Goal: Information Seeking & Learning: Learn about a topic

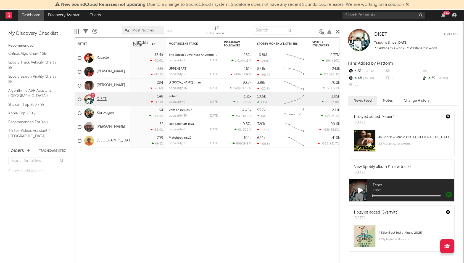
click at [103, 99] on link "DISET" at bounding box center [102, 99] width 10 height 5
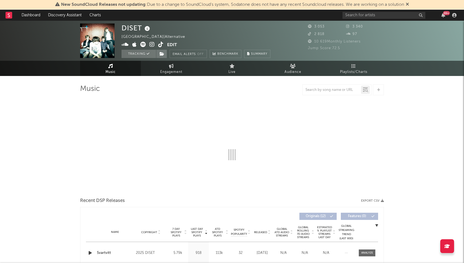
select select "6m"
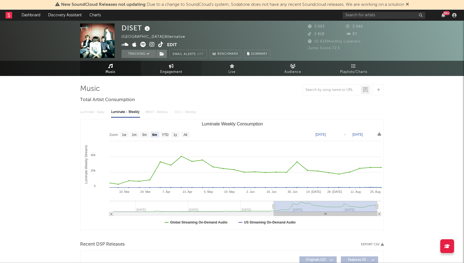
click at [175, 65] on link "Engagement" at bounding box center [171, 68] width 61 height 15
select select "1w"
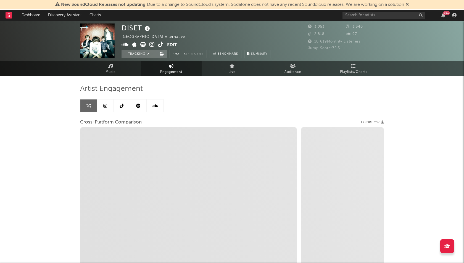
select select "1m"
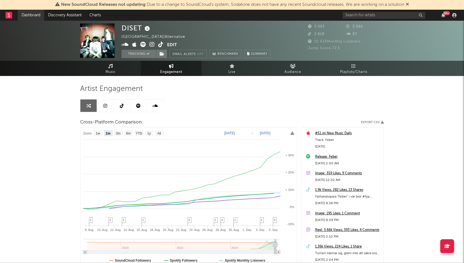
click at [29, 14] on link "Dashboard" at bounding box center [31, 15] width 27 height 11
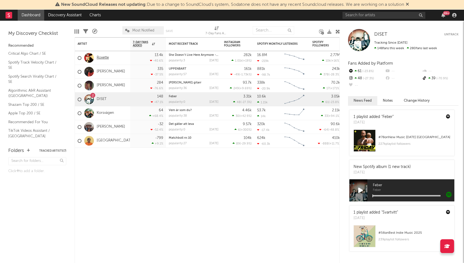
click at [101, 58] on link "Roxette" at bounding box center [103, 58] width 12 height 5
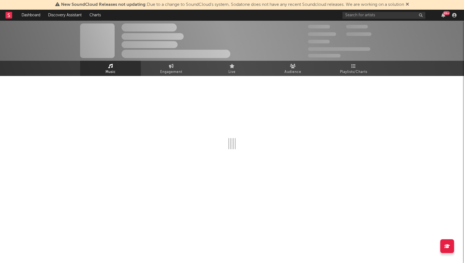
select select "6m"
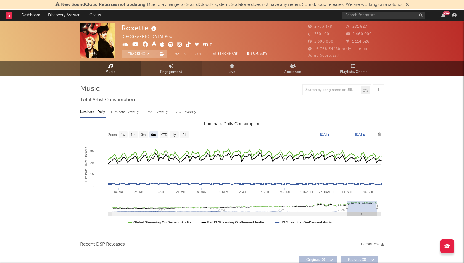
click at [163, 76] on link "Engagement" at bounding box center [171, 68] width 61 height 15
select select "1w"
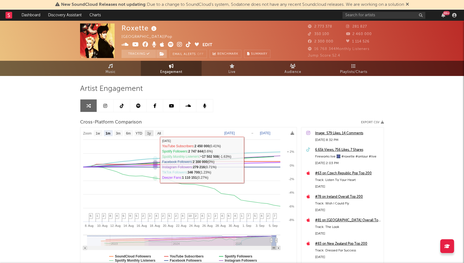
click at [149, 132] on text "1y" at bounding box center [149, 133] width 4 height 4
select select "1y"
type input "[DATE]"
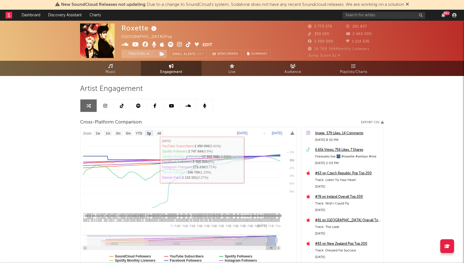
select select "1y"
